Goal: Task Accomplishment & Management: Manage account settings

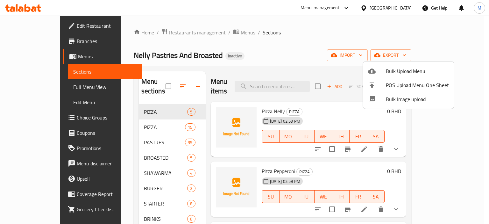
click at [138, 117] on div at bounding box center [244, 112] width 489 height 224
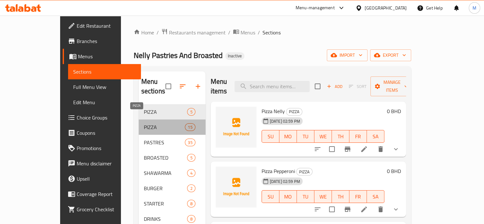
click at [144, 123] on span "PIZZA" at bounding box center [164, 127] width 41 height 8
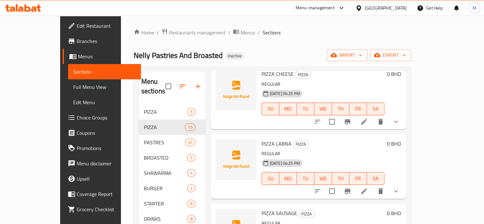
scroll to position [255, 0]
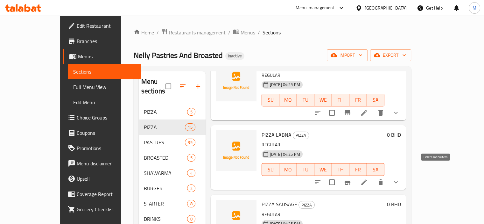
click at [389, 175] on button "delete" at bounding box center [380, 182] width 15 height 15
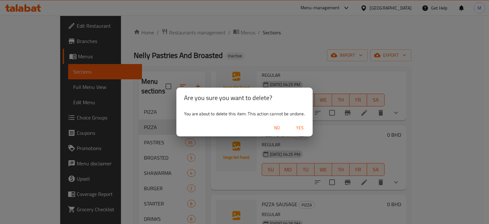
click at [304, 130] on span "Yes" at bounding box center [299, 128] width 15 height 8
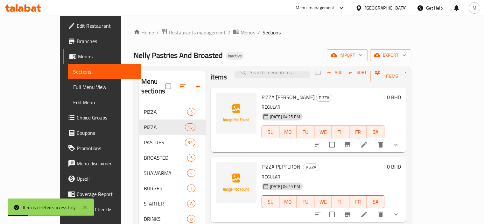
scroll to position [0, 0]
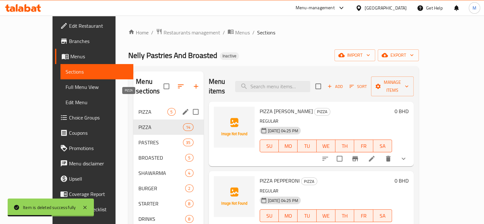
click at [154, 108] on span "PIZZA" at bounding box center [153, 112] width 29 height 8
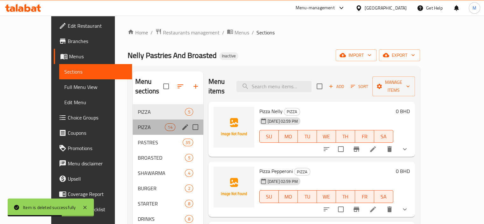
click at [138, 121] on div "PIZZA 14" at bounding box center [168, 126] width 71 height 15
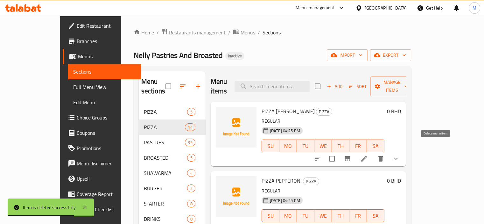
click at [385, 155] on icon "delete" at bounding box center [381, 159] width 8 height 8
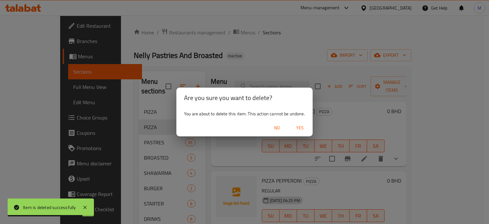
click at [298, 125] on span "Yes" at bounding box center [299, 128] width 15 height 8
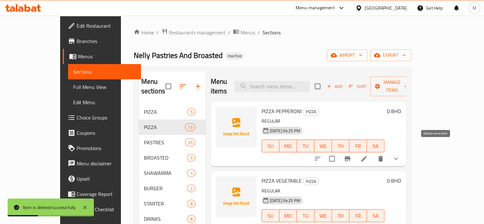
click at [385, 155] on icon "delete" at bounding box center [381, 159] width 8 height 8
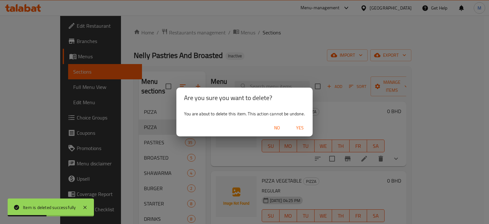
click at [303, 129] on span "Yes" at bounding box center [299, 128] width 15 height 8
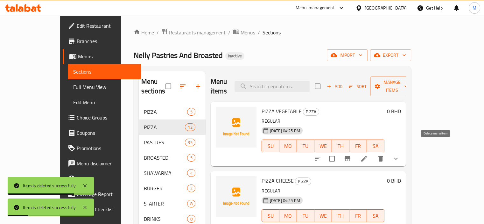
click at [385, 155] on icon "delete" at bounding box center [381, 159] width 8 height 8
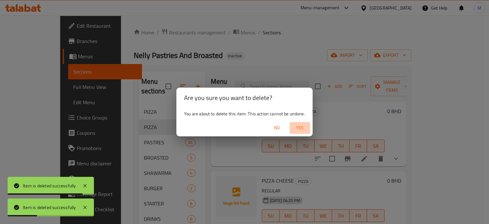
click at [302, 130] on span "Yes" at bounding box center [299, 128] width 15 height 8
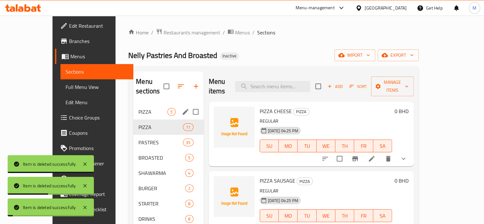
click at [139, 108] on span "PIZZA" at bounding box center [153, 112] width 29 height 8
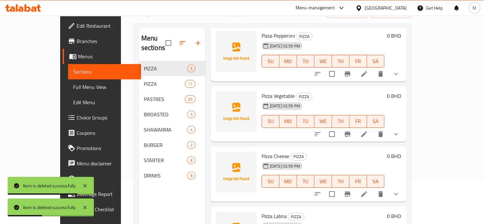
scroll to position [89, 0]
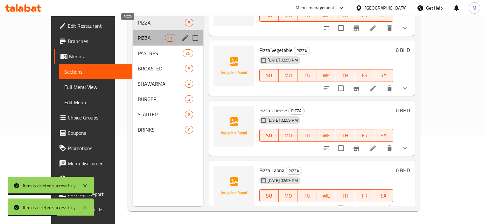
click at [138, 34] on span "PIZZA" at bounding box center [151, 38] width 27 height 8
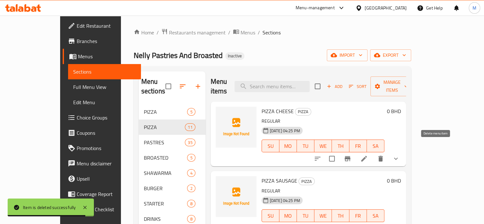
click at [385, 155] on icon "delete" at bounding box center [381, 159] width 8 height 8
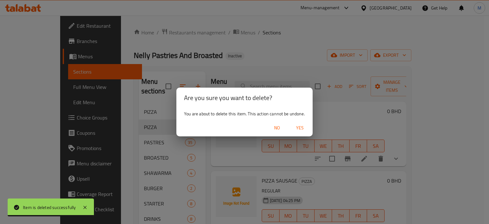
click at [306, 130] on span "Yes" at bounding box center [299, 128] width 15 height 8
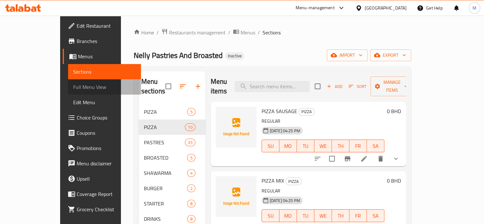
click at [73, 89] on span "Full Menu View" at bounding box center [104, 87] width 63 height 8
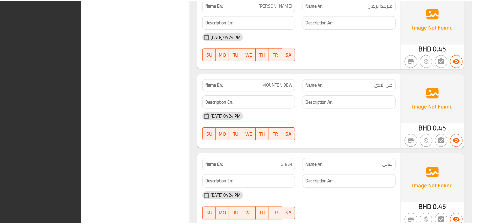
scroll to position [7499, 0]
